Goal: Entertainment & Leisure: Browse casually

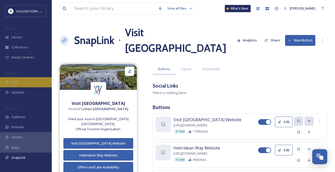
scroll to position [66, 0]
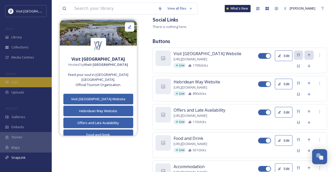
click at [25, 87] on div "UGC" at bounding box center [26, 82] width 52 height 10
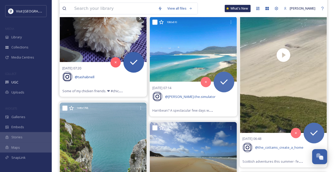
scroll to position [188, 0]
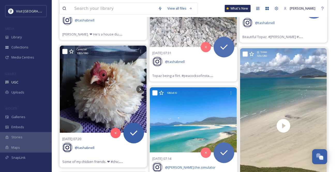
click at [138, 95] on img at bounding box center [103, 88] width 87 height 87
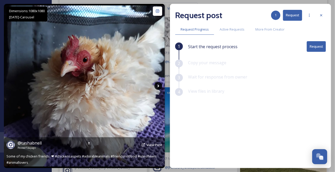
click at [157, 83] on icon at bounding box center [158, 86] width 8 height 8
click at [157, 84] on icon at bounding box center [158, 86] width 8 height 8
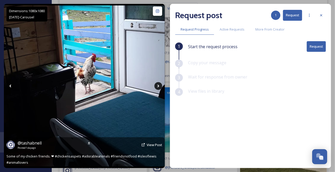
click at [155, 86] on icon at bounding box center [158, 86] width 8 height 8
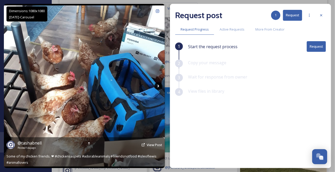
click at [155, 86] on icon at bounding box center [158, 86] width 8 height 8
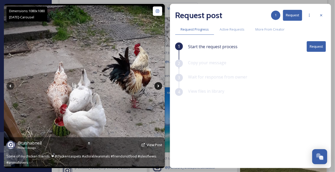
click at [155, 86] on icon at bounding box center [158, 86] width 8 height 8
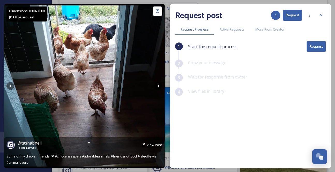
click at [154, 86] on icon at bounding box center [158, 86] width 8 height 8
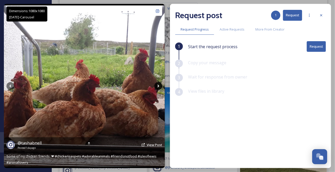
click at [154, 86] on icon at bounding box center [158, 86] width 8 height 8
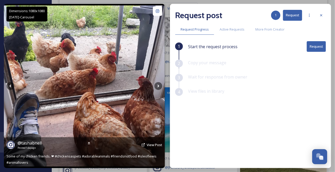
click at [154, 86] on img at bounding box center [84, 85] width 161 height 161
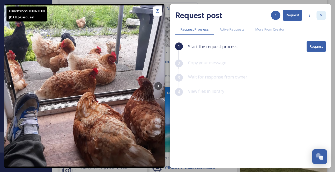
click at [321, 16] on icon at bounding box center [321, 15] width 4 height 4
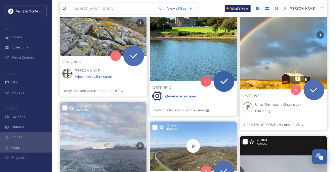
scroll to position [939, 0]
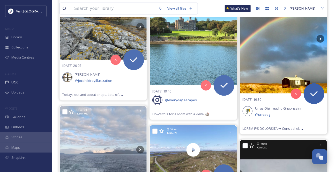
click at [320, 43] on icon at bounding box center [320, 39] width 8 height 8
click at [319, 43] on icon at bounding box center [320, 39] width 8 height 8
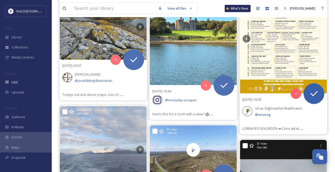
click at [270, 93] on img at bounding box center [283, 38] width 87 height 109
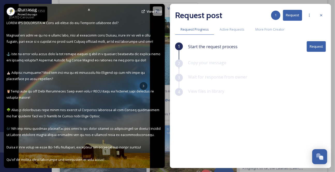
click at [145, 87] on div "@ urrasog Posted [DATE] View Post" at bounding box center [84, 86] width 161 height 164
click at [142, 85] on div "@ urrasog Posted [DATE] View Post" at bounding box center [84, 86] width 161 height 164
click at [142, 87] on div "@ urrasog Posted [DATE] View Post" at bounding box center [84, 86] width 161 height 164
click at [142, 86] on div "@ urrasog Posted [DATE] View Post" at bounding box center [84, 86] width 161 height 164
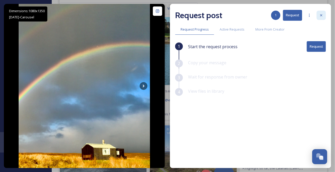
drag, startPoint x: 314, startPoint y: 15, endPoint x: 317, endPoint y: 16, distance: 3.0
click at [314, 15] on div "Request post 1 Request" at bounding box center [250, 15] width 151 height 12
click at [319, 17] on icon at bounding box center [321, 15] width 4 height 4
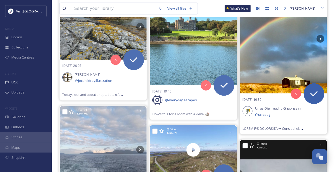
click at [309, 53] on img at bounding box center [283, 38] width 87 height 109
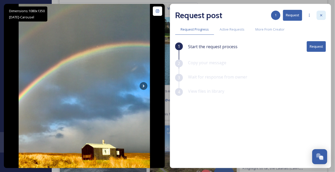
click at [321, 16] on icon at bounding box center [321, 15] width 4 height 4
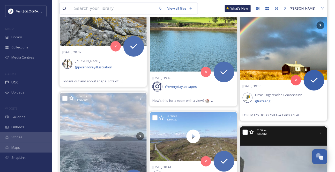
scroll to position [939, 0]
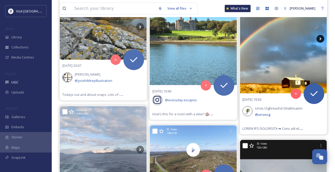
click at [322, 43] on icon at bounding box center [320, 39] width 8 height 8
click at [319, 43] on icon at bounding box center [320, 39] width 8 height 8
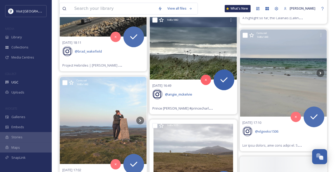
scroll to position [1221, 0]
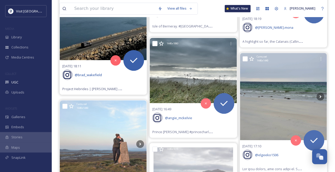
click at [138, 9] on icon at bounding box center [140, 6] width 8 height 8
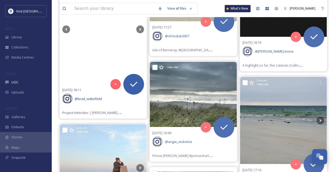
scroll to position [1198, 0]
click at [140, 30] on icon at bounding box center [140, 29] width 2 height 3
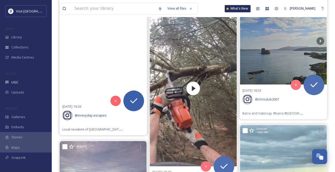
scroll to position [2536, 0]
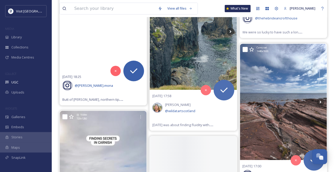
scroll to position [2959, 0]
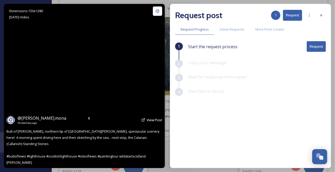
click at [82, 81] on video "Butt of Lewis, northern tip of Isle of Lewis, spectacular scenery here! A morni…" at bounding box center [84, 86] width 92 height 164
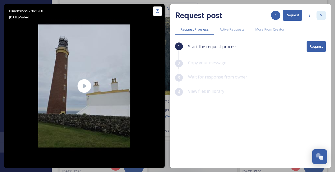
click at [323, 15] on icon at bounding box center [321, 15] width 4 height 4
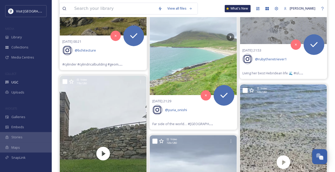
scroll to position [2043, 0]
